Goal: Task Accomplishment & Management: Use online tool/utility

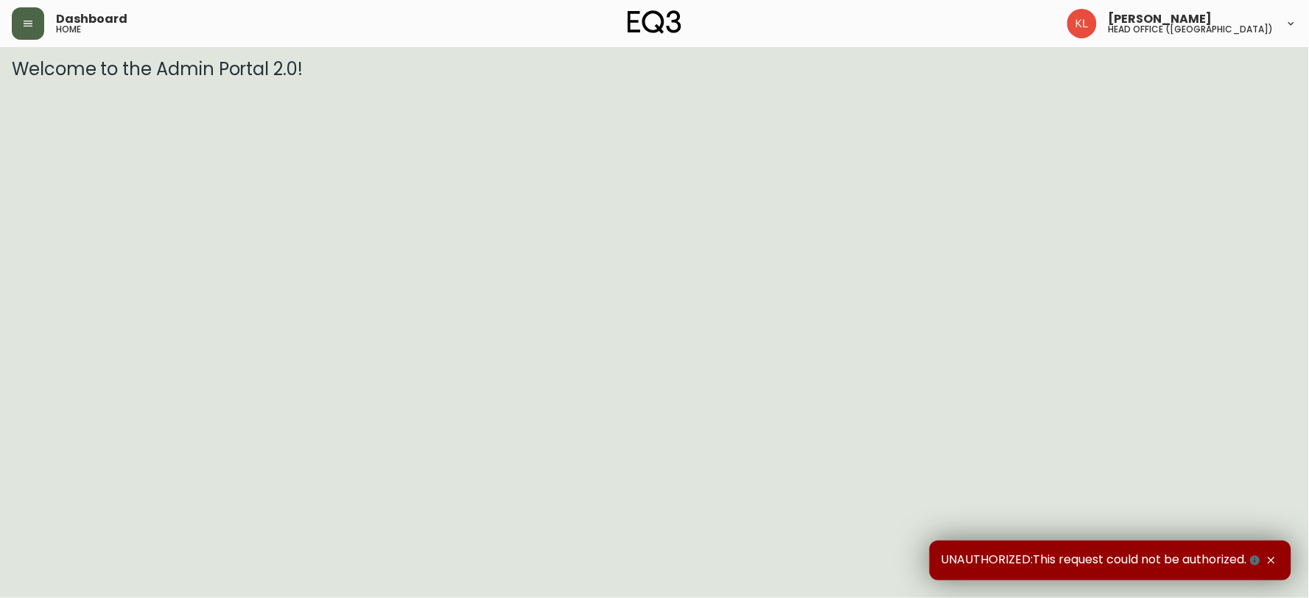
click at [24, 28] on icon "button" at bounding box center [28, 24] width 12 height 12
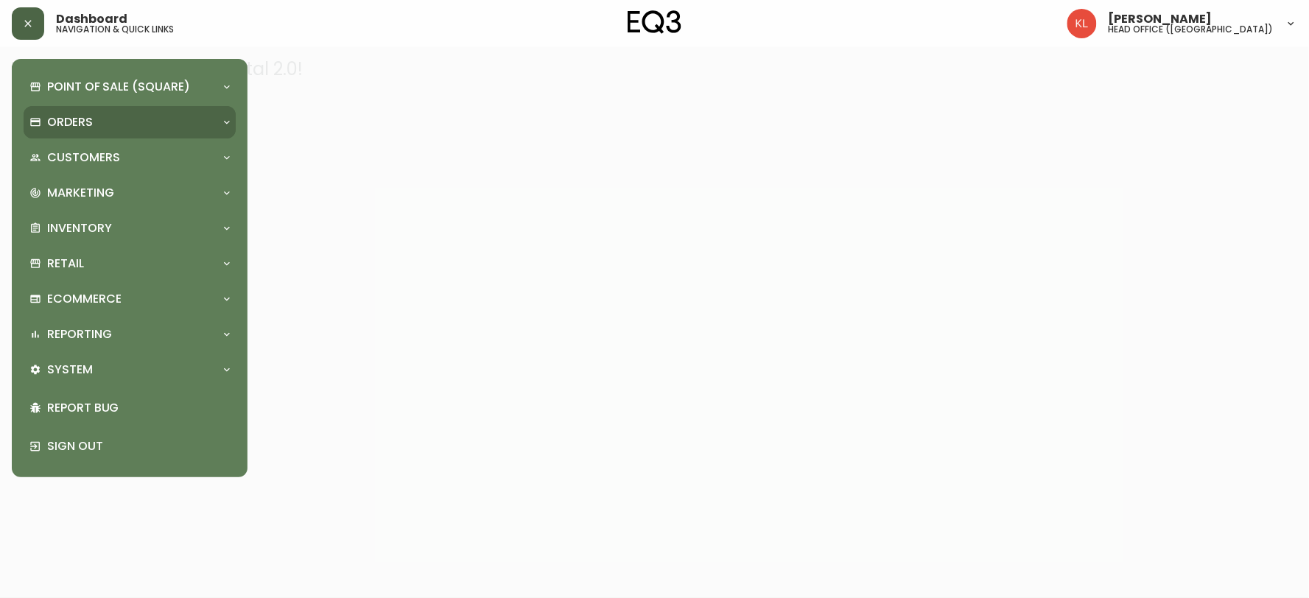
click at [49, 118] on p "Orders" at bounding box center [70, 122] width 46 height 16
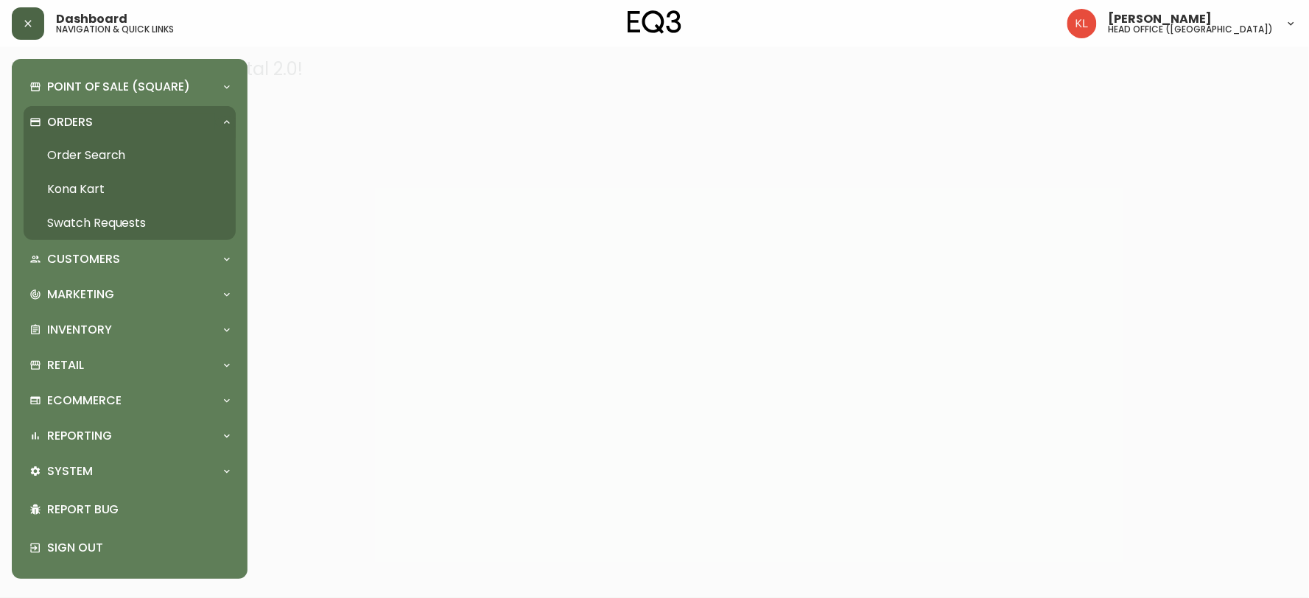
drag, startPoint x: 77, startPoint y: 162, endPoint x: 94, endPoint y: 162, distance: 17.7
click at [77, 162] on link "Order Search" at bounding box center [130, 156] width 212 height 34
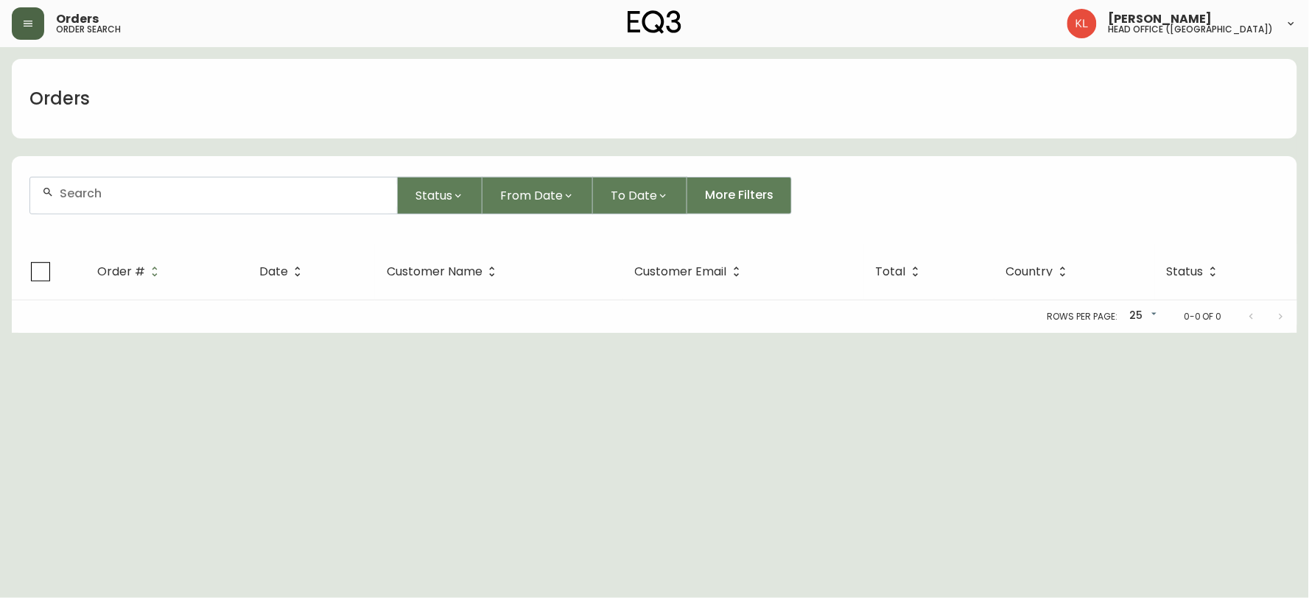
click at [187, 180] on div at bounding box center [213, 196] width 367 height 36
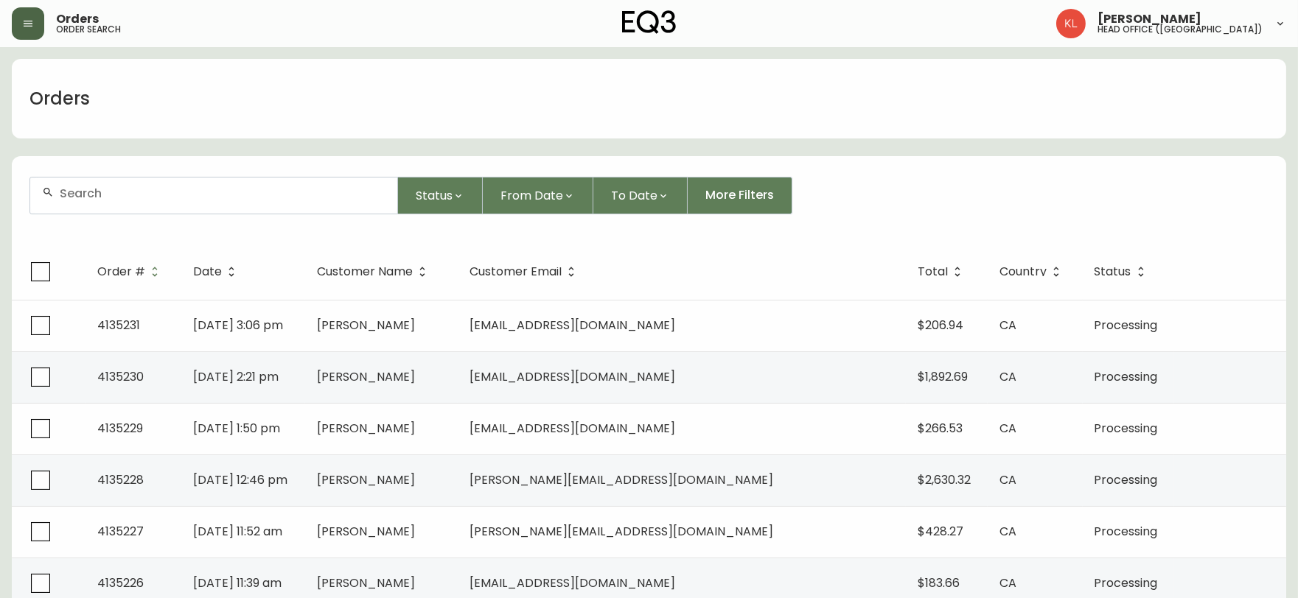
paste input "[EMAIL_ADDRESS][DOMAIN_NAME]"
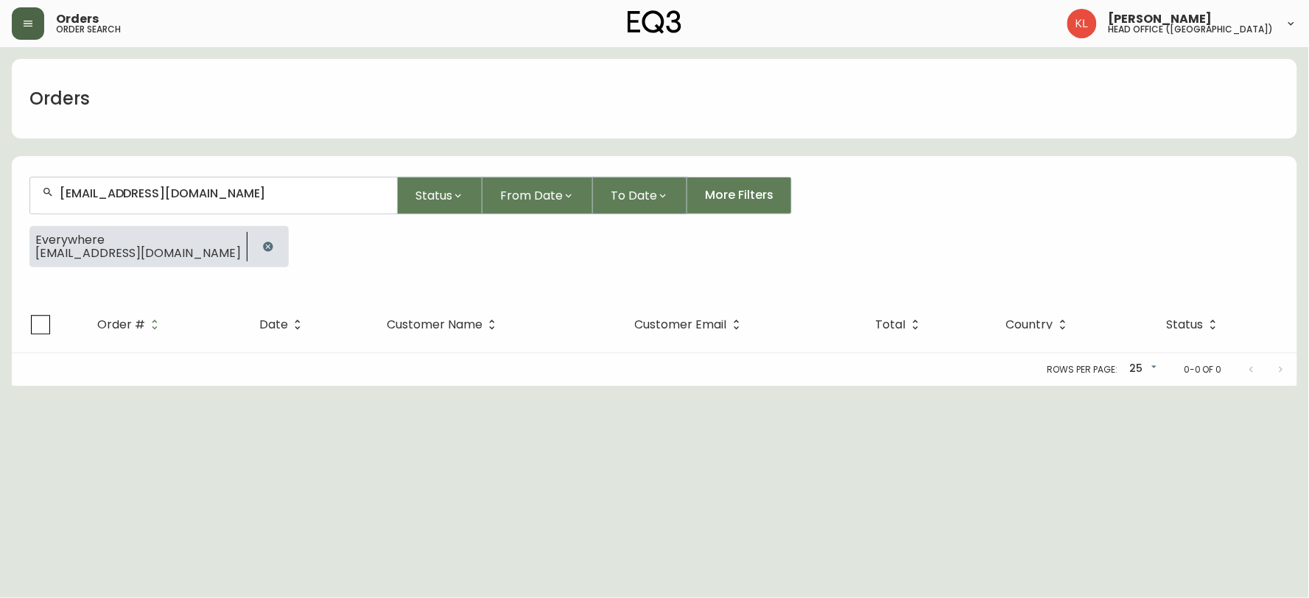
click at [52, 112] on div "Orders" at bounding box center [60, 98] width 96 height 47
drag, startPoint x: 0, startPoint y: 138, endPoint x: 0, endPoint y: 105, distance: 33.2
click at [0, 108] on main "Orders [EMAIL_ADDRESS][DOMAIN_NAME] Status From Date To Date More Filters Every…" at bounding box center [654, 216] width 1309 height 339
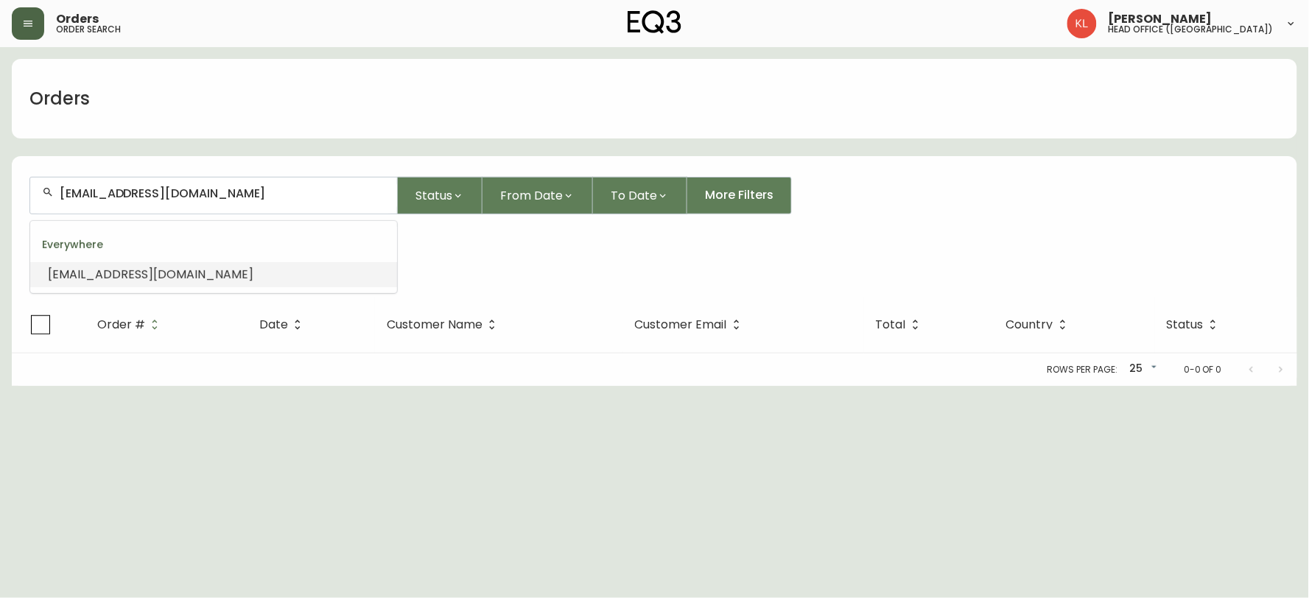
paste input "duronio"
type input "[EMAIL_ADDRESS][DOMAIN_NAME]"
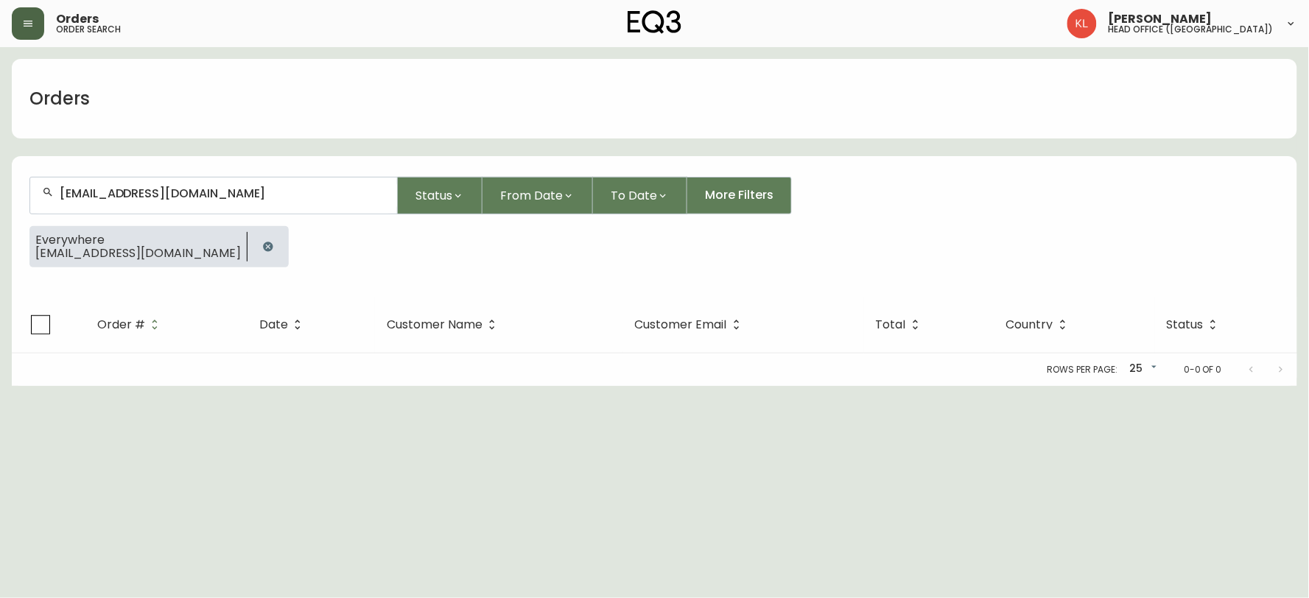
drag, startPoint x: 227, startPoint y: 204, endPoint x: 0, endPoint y: 128, distance: 239.3
click at [0, 128] on main "Orders [EMAIL_ADDRESS][DOMAIN_NAME] Status From Date To Date More Filters Every…" at bounding box center [654, 216] width 1309 height 339
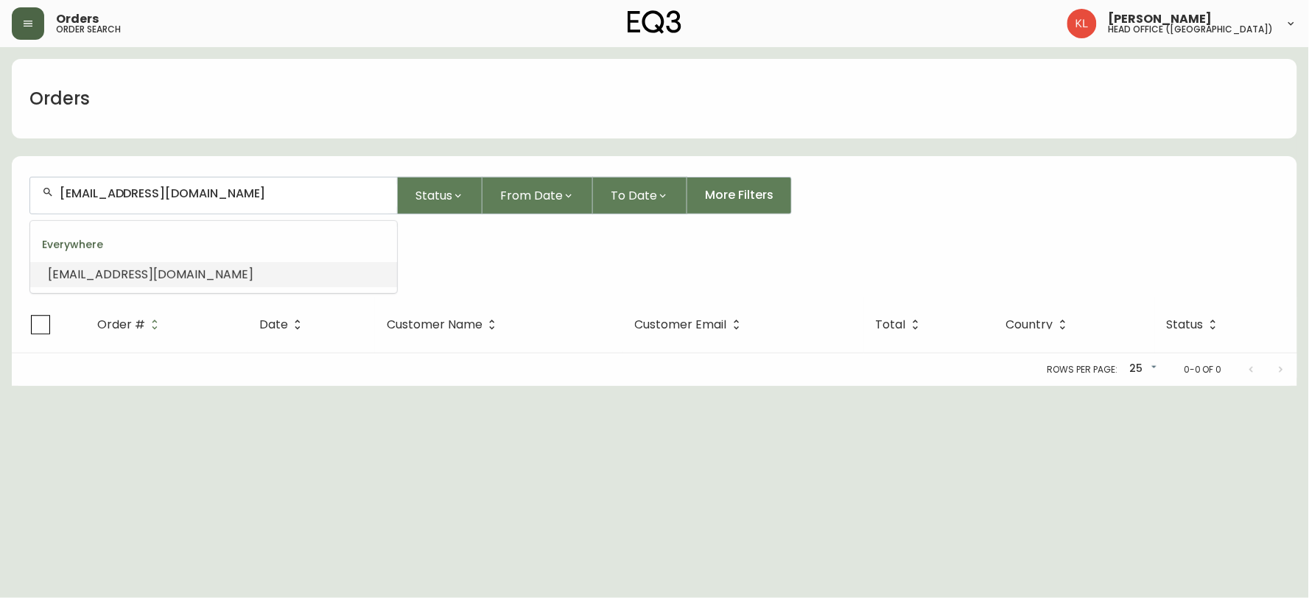
drag, startPoint x: 245, startPoint y: 189, endPoint x: 0, endPoint y: 165, distance: 245.8
click at [0, 165] on main "Orders [EMAIL_ADDRESS][DOMAIN_NAME] Status From Date To Date More Filters Every…" at bounding box center [654, 216] width 1309 height 339
paste input "fynnmulligan"
type input "[EMAIL_ADDRESS][DOMAIN_NAME]"
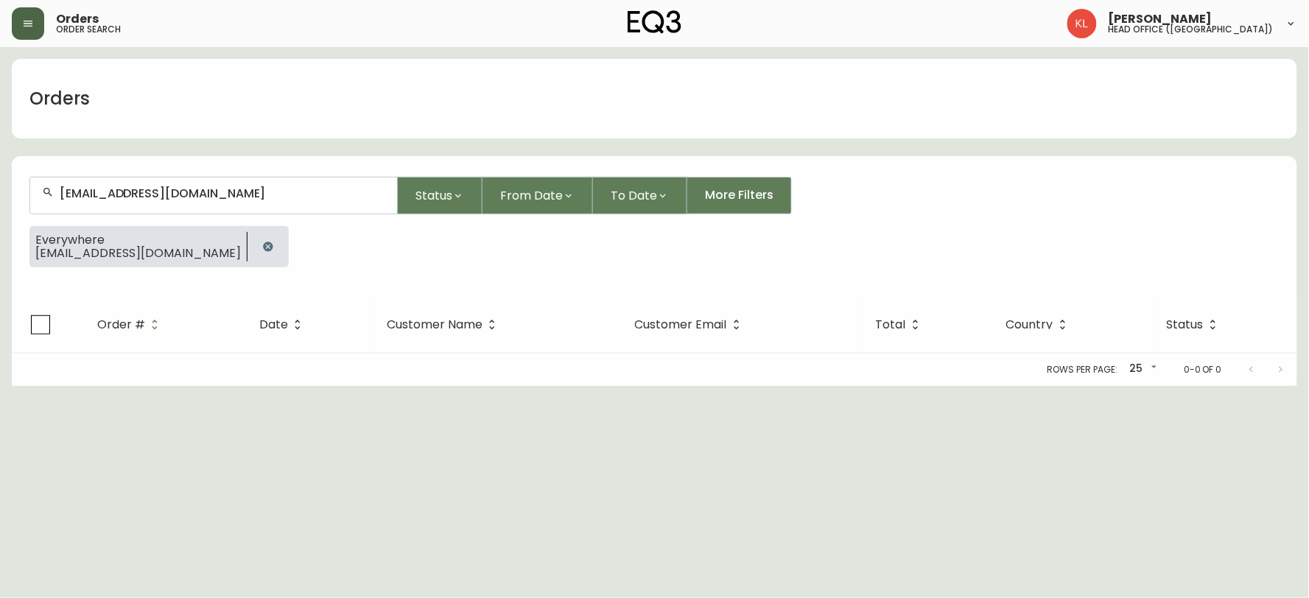
type input "[EMAIL_ADDRESS][DOMAIN_NAME]"
click at [727, 386] on html "Orders order search [PERSON_NAME] head office ([GEOGRAPHIC_DATA]) Orders [EMAIL…" at bounding box center [654, 193] width 1309 height 386
